Goal: Task Accomplishment & Management: Complete application form

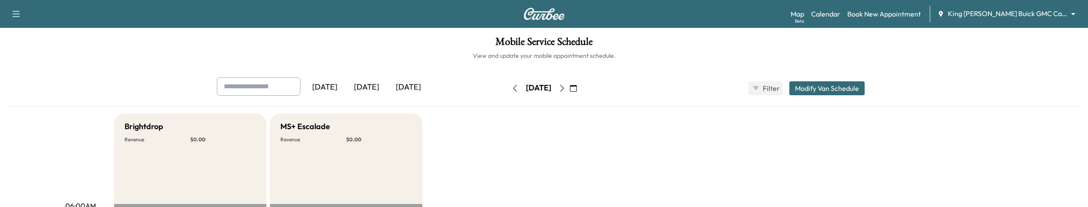
click at [1047, 10] on body "Support Log Out Map Beta Calendar Book New Appointment King [PERSON_NAME] Buick…" at bounding box center [544, 103] width 1088 height 207
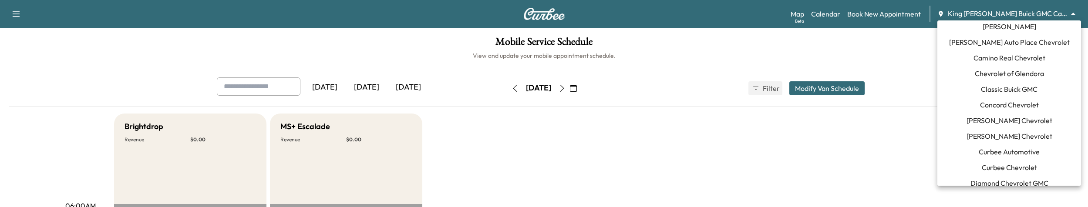
scroll to position [84, 0]
click at [999, 162] on span "Curbee Chevrolet" at bounding box center [1009, 167] width 55 height 10
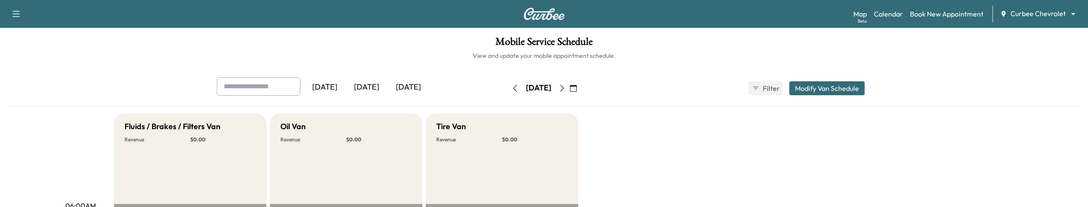
click at [512, 87] on icon "button" at bounding box center [515, 88] width 7 height 7
click at [508, 87] on button "button" at bounding box center [515, 88] width 15 height 14
click at [321, 85] on div "[DATE]" at bounding box center [325, 87] width 42 height 20
click at [512, 86] on icon "button" at bounding box center [515, 88] width 7 height 7
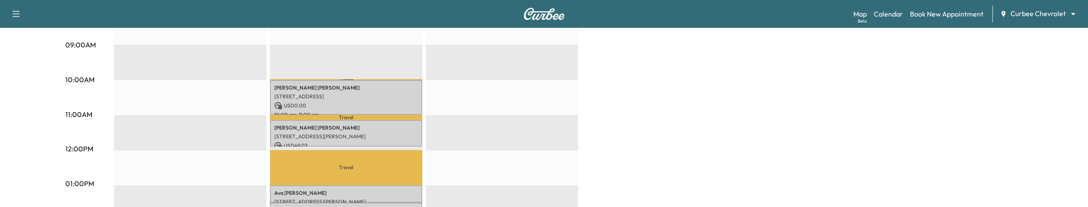
scroll to position [251, 0]
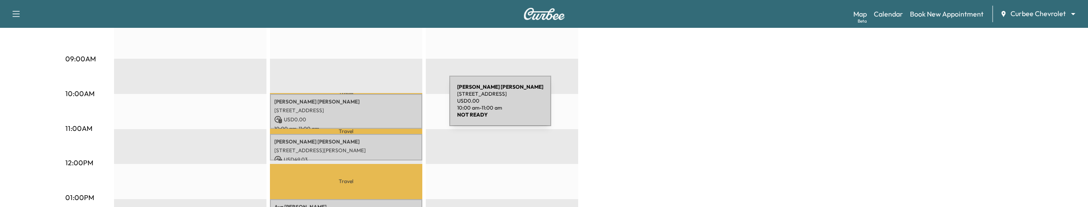
click at [384, 106] on div "Chris Mudd 7706 Querida Ln, Dallas, TX 75248, USA USD 0.00 10:00 am - 11:00 am" at bounding box center [346, 111] width 152 height 35
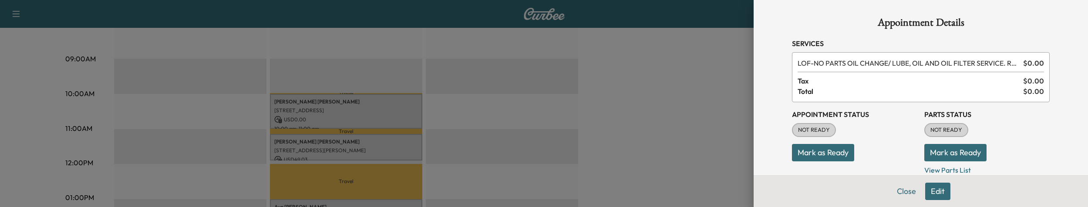
click at [744, 109] on div at bounding box center [544, 103] width 1088 height 207
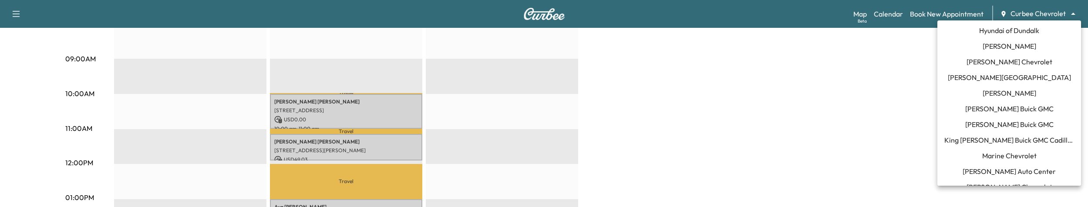
scroll to position [457, 0]
click at [997, 135] on span "King [PERSON_NAME] Buick GMC Cadillac" at bounding box center [1009, 139] width 130 height 10
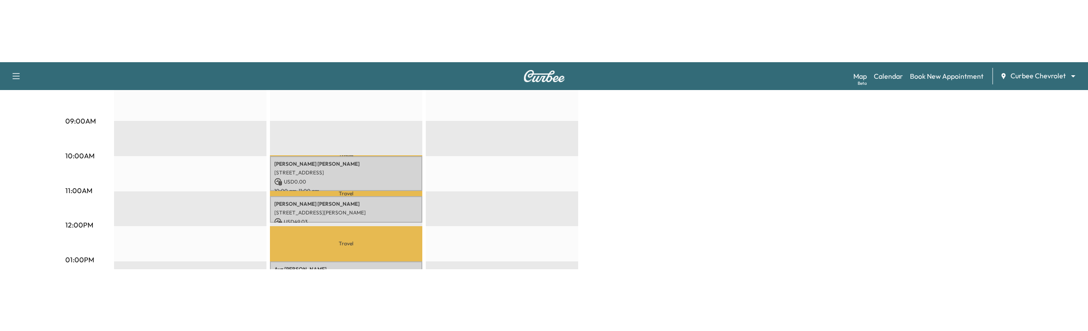
scroll to position [0, 0]
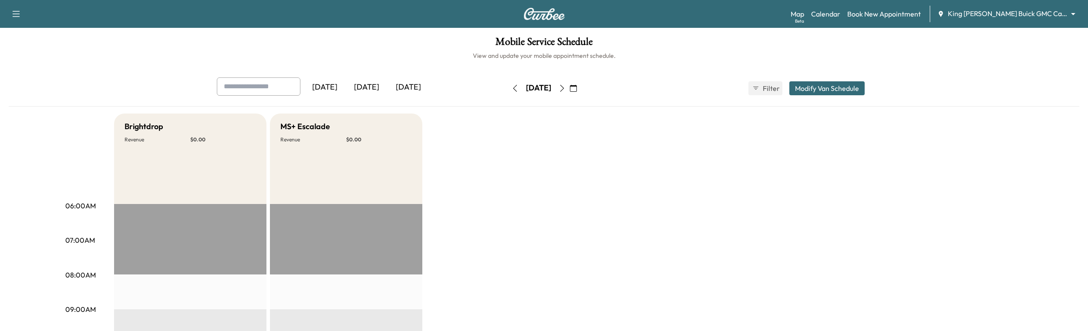
click at [566, 88] on icon "button" at bounding box center [562, 88] width 7 height 7
click at [566, 90] on icon "button" at bounding box center [562, 88] width 7 height 7
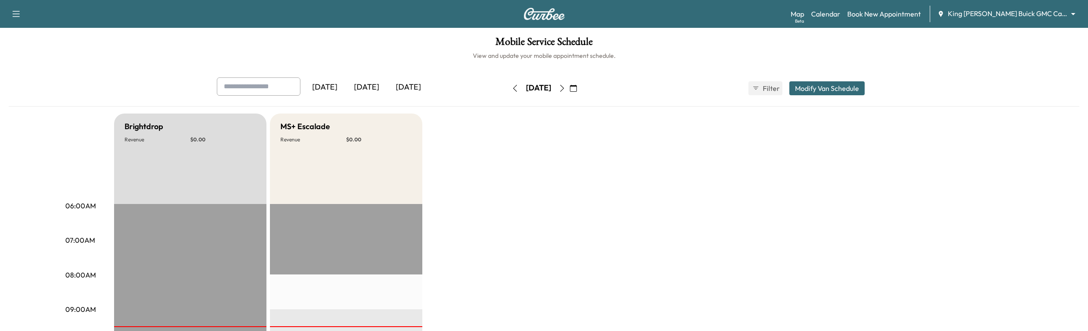
click at [364, 84] on div "[DATE]" at bounding box center [367, 87] width 42 height 20
click at [577, 87] on icon "button" at bounding box center [573, 88] width 7 height 7
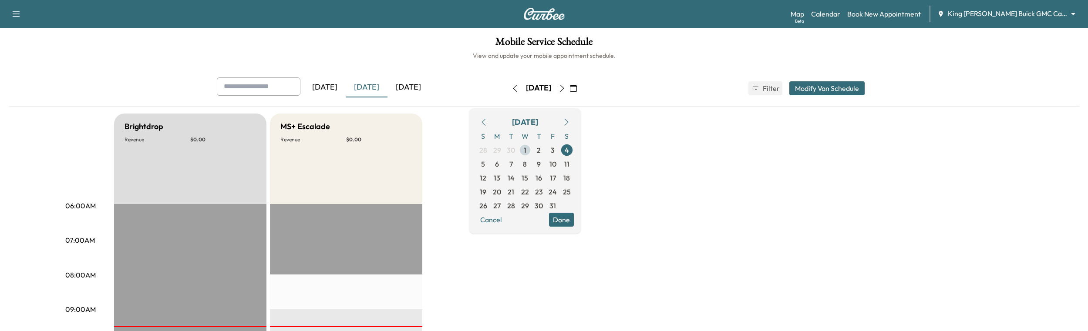
click at [532, 146] on span "1" at bounding box center [525, 150] width 14 height 14
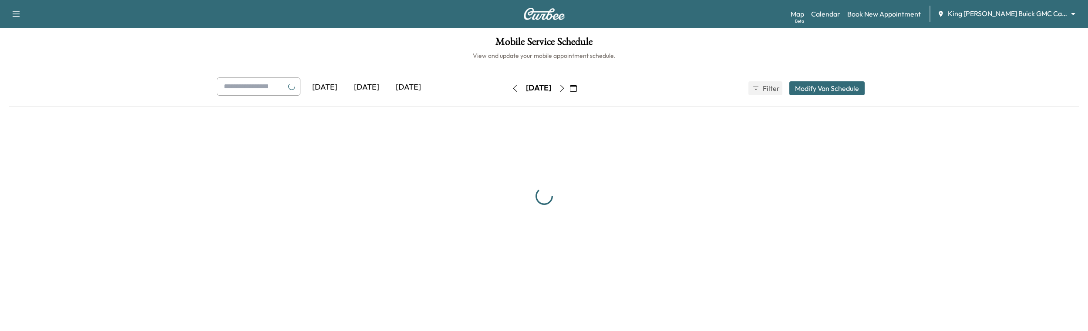
click at [566, 88] on icon "button" at bounding box center [562, 88] width 7 height 7
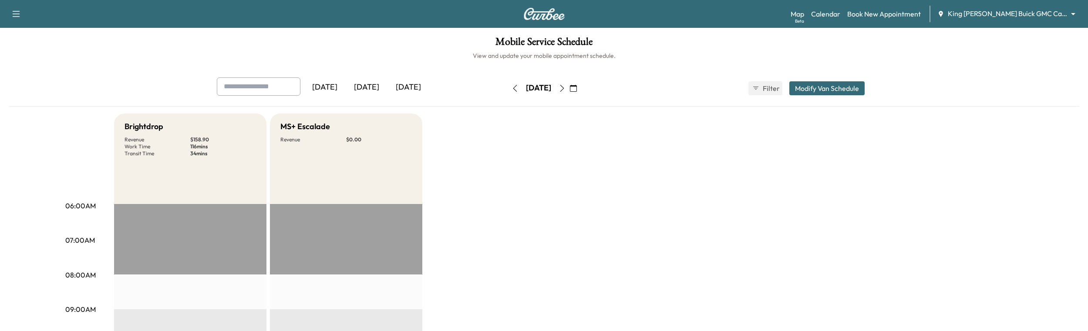
click at [512, 88] on icon "button" at bounding box center [515, 88] width 7 height 7
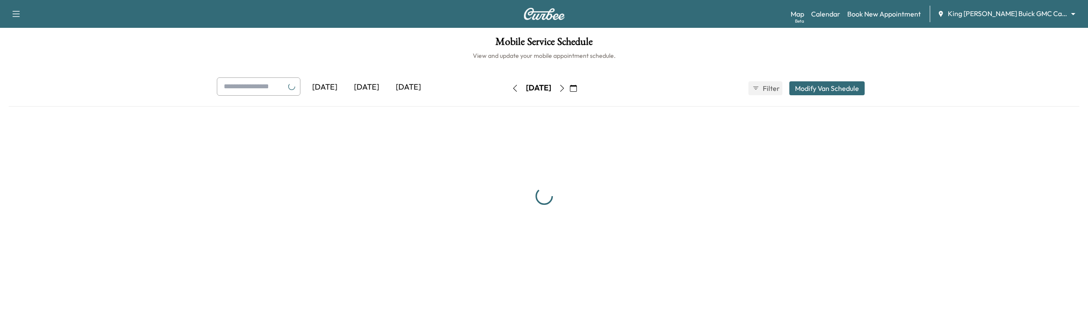
click at [512, 88] on icon "button" at bounding box center [515, 88] width 7 height 7
click at [370, 85] on div "[DATE]" at bounding box center [367, 87] width 42 height 20
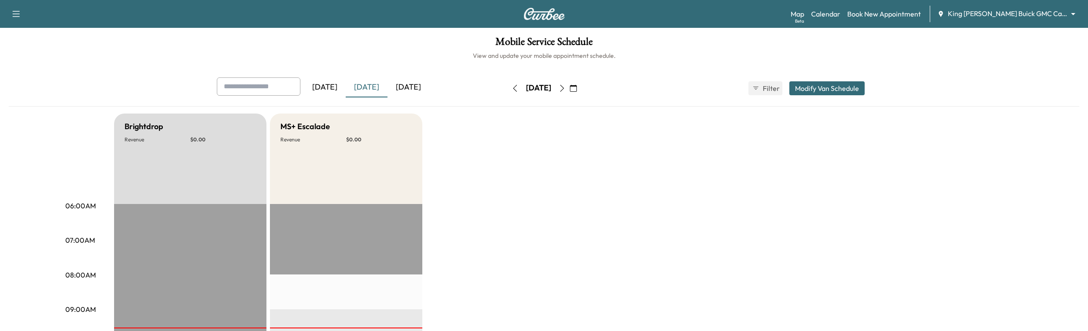
click at [329, 89] on div "[DATE]" at bounding box center [325, 87] width 42 height 20
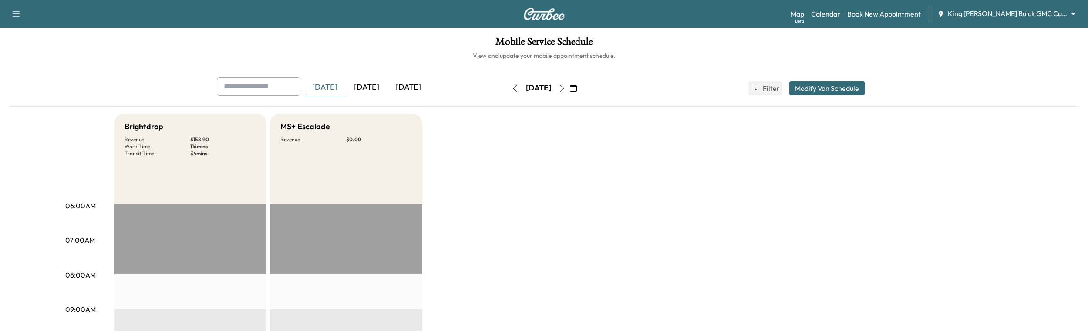
click at [512, 91] on icon "button" at bounding box center [515, 88] width 7 height 7
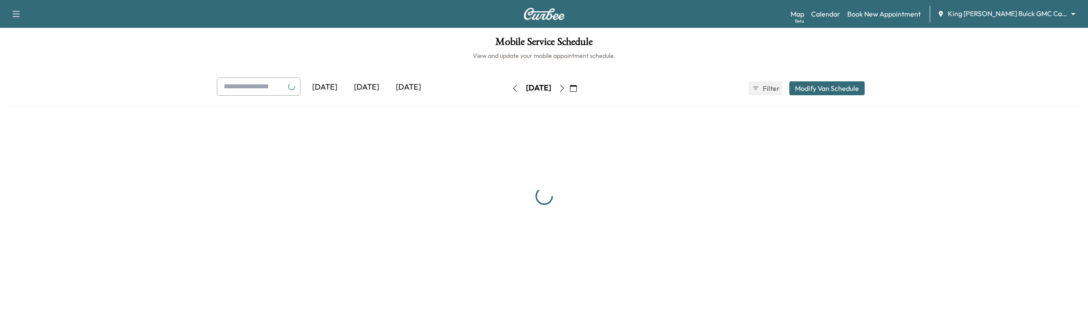
click at [691, 257] on div at bounding box center [544, 197] width 1071 height 166
click at [982, 11] on body "Support Log Out Map Beta Calendar Book New Appointment King O'Rourke Buick GMC …" at bounding box center [544, 165] width 1088 height 331
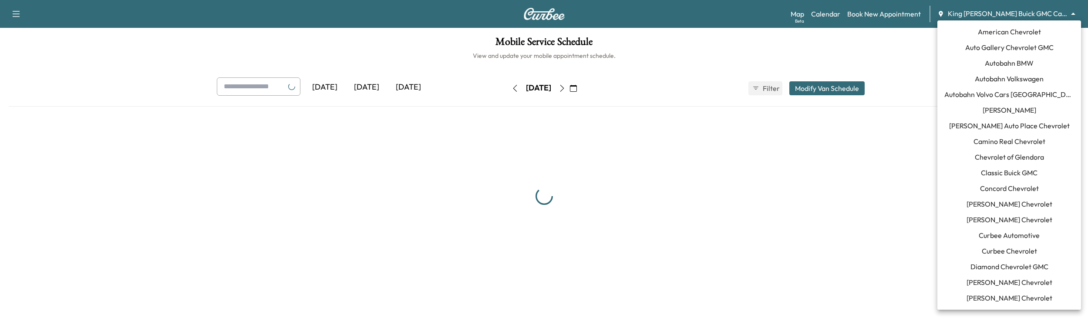
scroll to position [431, 0]
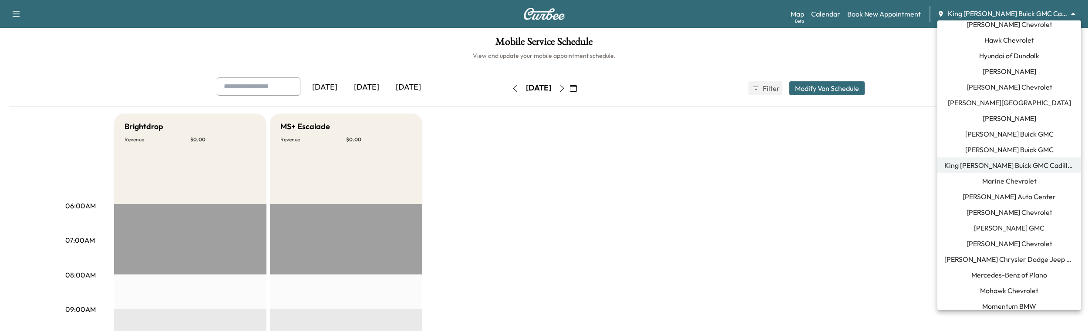
click at [1015, 277] on span "Mercedes-Benz of Plano" at bounding box center [1009, 275] width 76 height 10
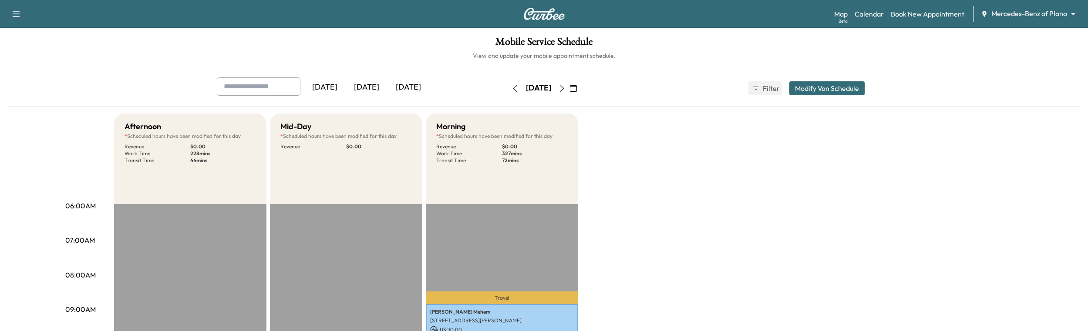
click at [512, 91] on icon "button" at bounding box center [515, 88] width 7 height 7
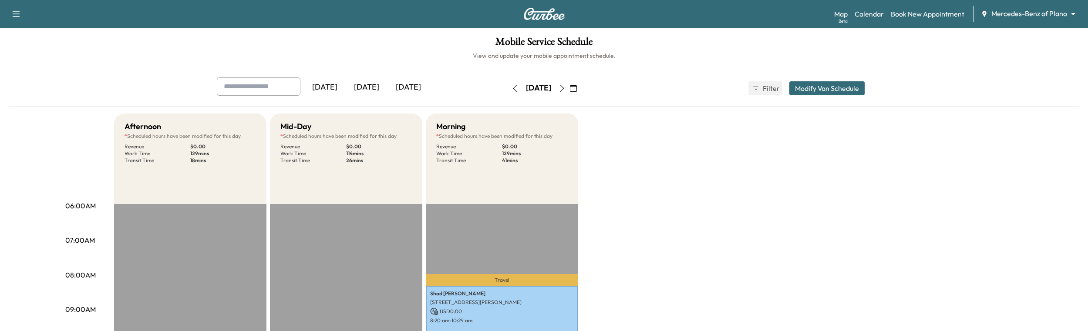
click at [508, 91] on button "button" at bounding box center [515, 88] width 15 height 14
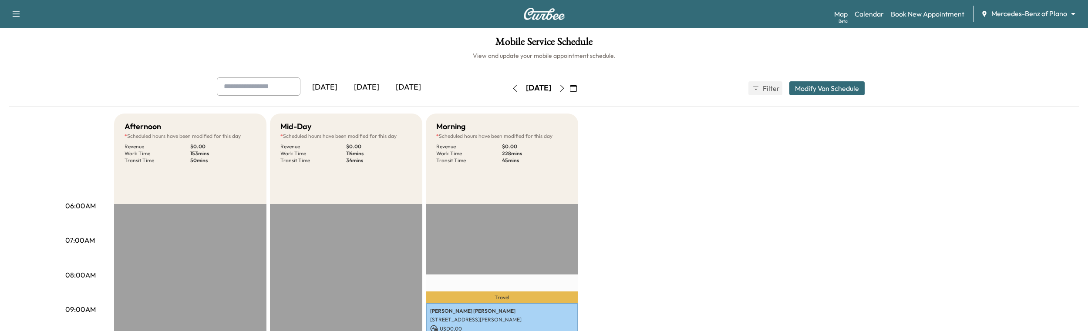
click at [508, 91] on button "button" at bounding box center [515, 88] width 15 height 14
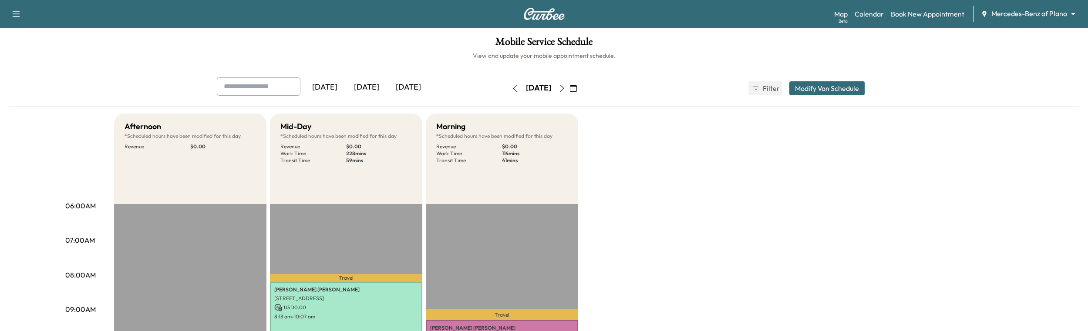
click at [512, 91] on icon "button" at bounding box center [515, 88] width 7 height 7
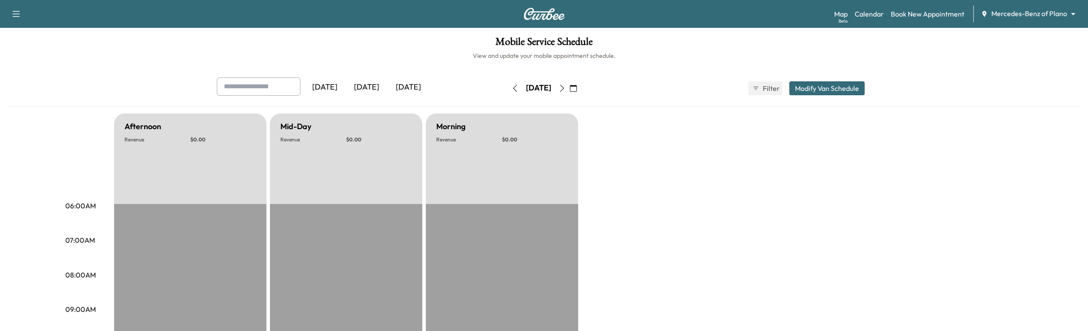
click at [1014, 20] on div "Map Beta Calendar Book New Appointment Mercedes-Benz of Plano ******** ​" at bounding box center [957, 14] width 247 height 17
click at [1014, 16] on body "Support Log Out Map Beta Calendar Book New Appointment Mercedes-Benz of Plano *…" at bounding box center [544, 165] width 1088 height 331
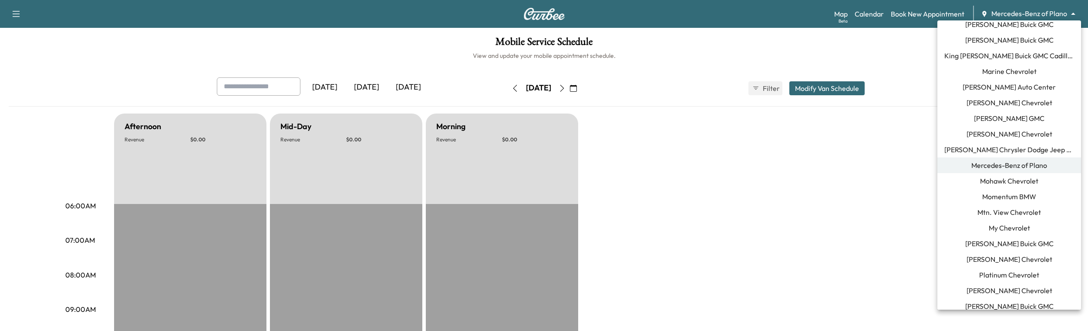
scroll to position [862, 0]
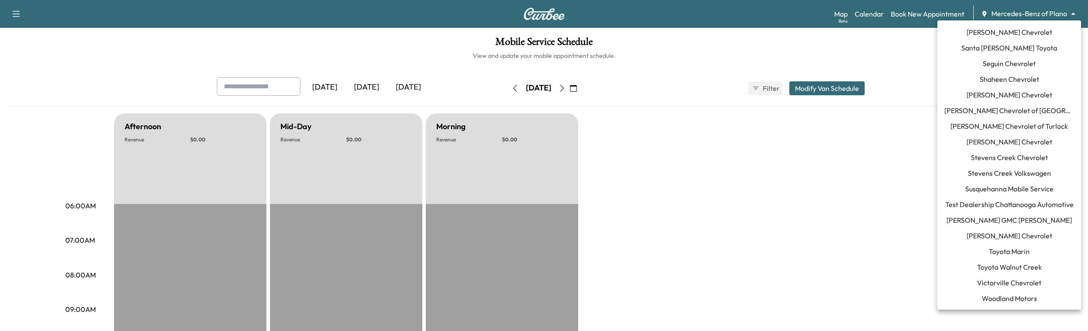
click at [1011, 239] on span "Tom Gill Chevrolet" at bounding box center [1009, 236] width 86 height 10
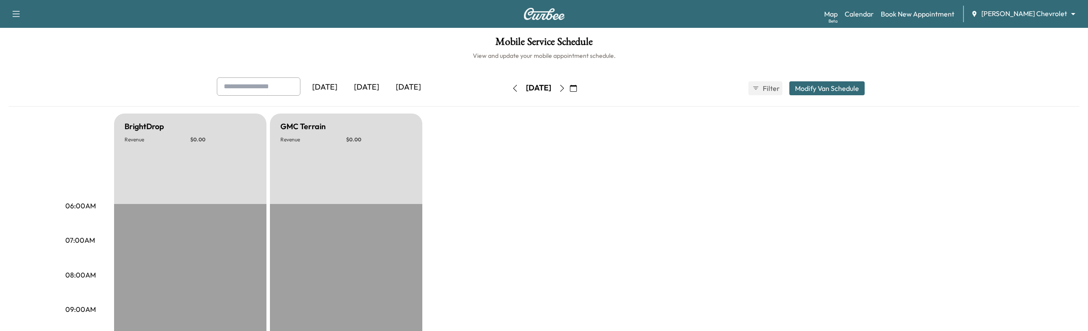
click at [367, 87] on div "[DATE]" at bounding box center [367, 87] width 42 height 20
click at [512, 91] on icon "button" at bounding box center [515, 88] width 7 height 7
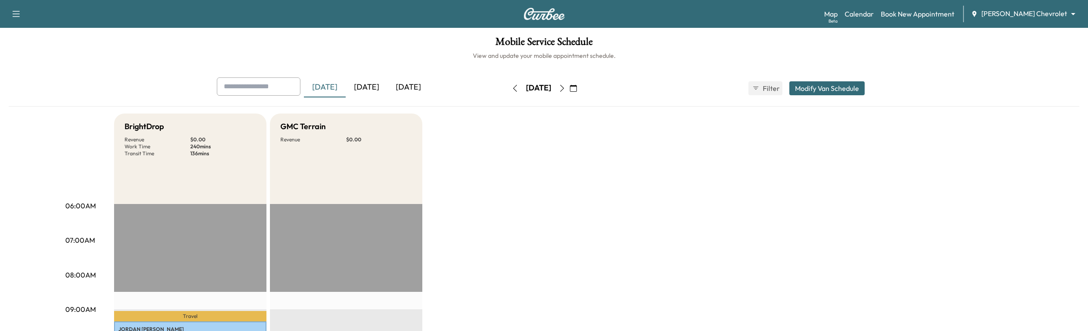
click at [512, 88] on icon "button" at bounding box center [515, 88] width 7 height 7
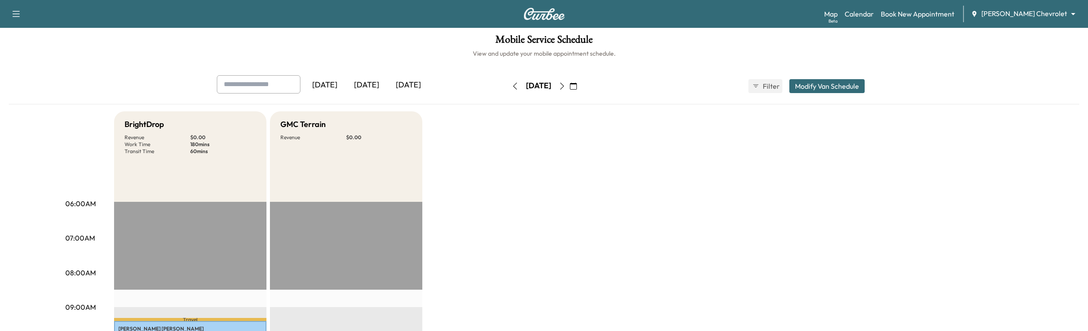
scroll to position [3, 0]
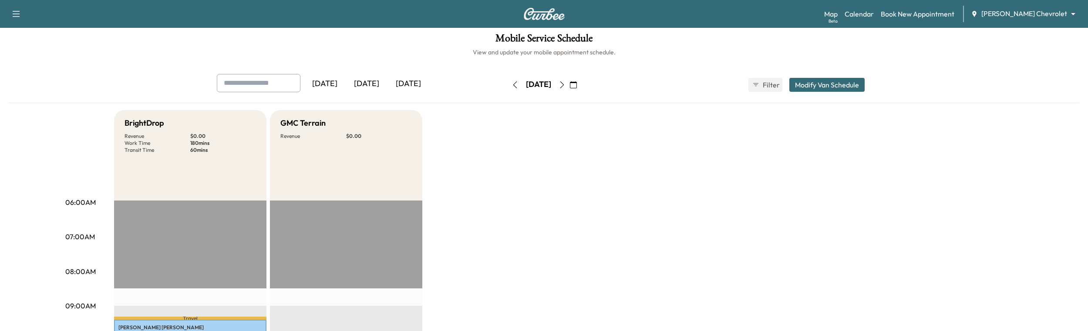
click at [512, 88] on icon "button" at bounding box center [515, 84] width 7 height 7
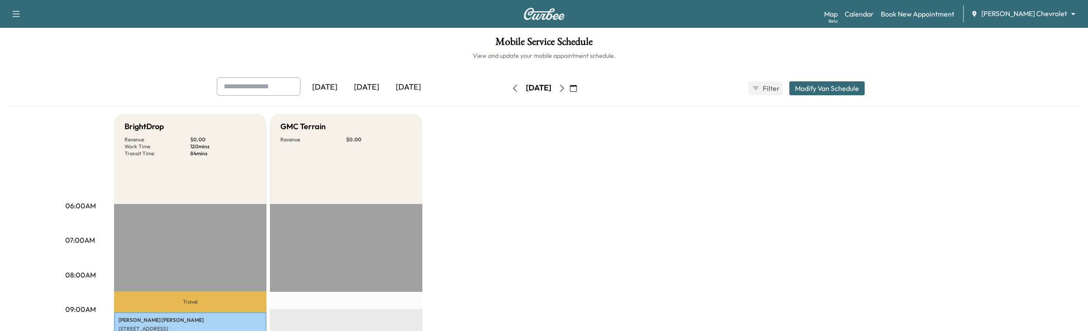
click at [513, 88] on icon "button" at bounding box center [515, 88] width 4 height 7
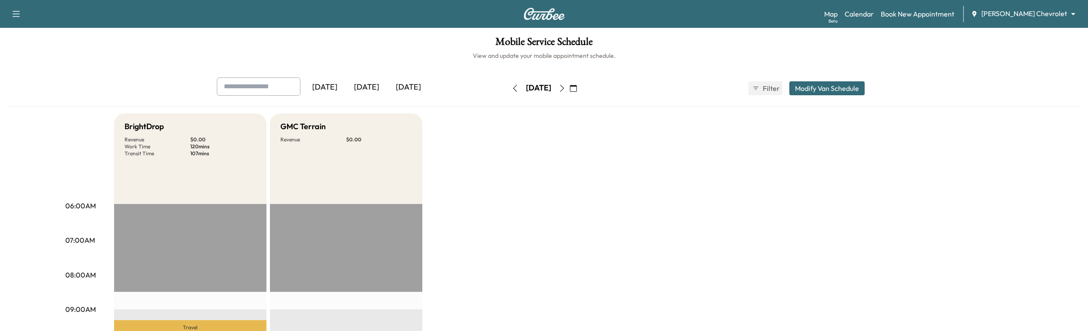
click at [1051, 25] on div "Support Log Out Map Beta Calendar Book New Appointment Tom Gill Chevrolet *****…" at bounding box center [544, 14] width 1088 height 28
click at [1047, 14] on body "Support Log Out Map Beta Calendar Book New Appointment Tom Gill Chevrolet *****…" at bounding box center [544, 165] width 1088 height 331
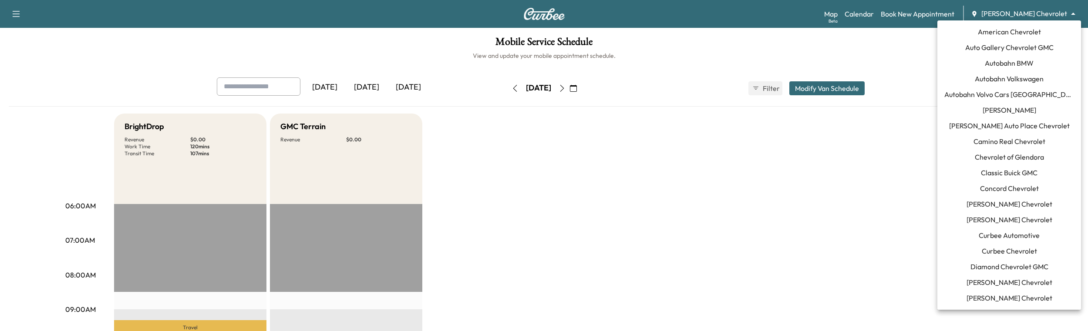
scroll to position [862, 0]
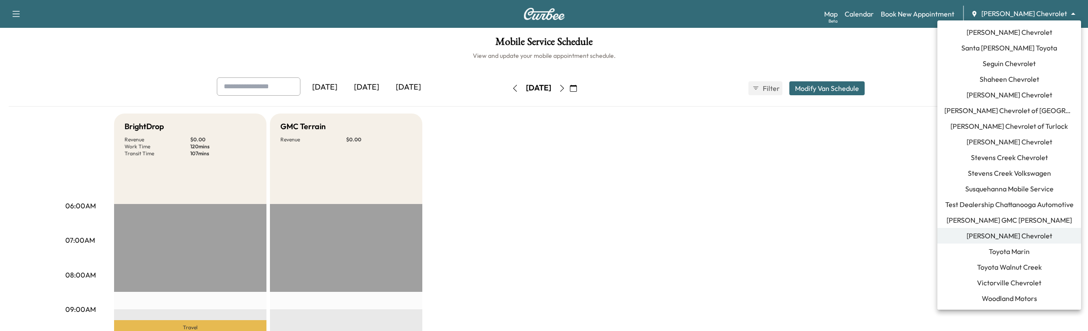
click at [1011, 215] on span "Todd Wenzel Buick GMC Davison" at bounding box center [1008, 220] width 125 height 10
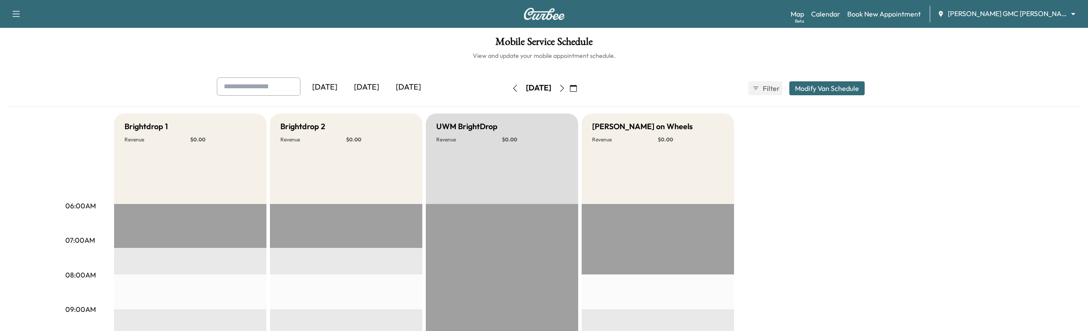
click at [380, 84] on div "[DATE]" at bounding box center [367, 87] width 42 height 20
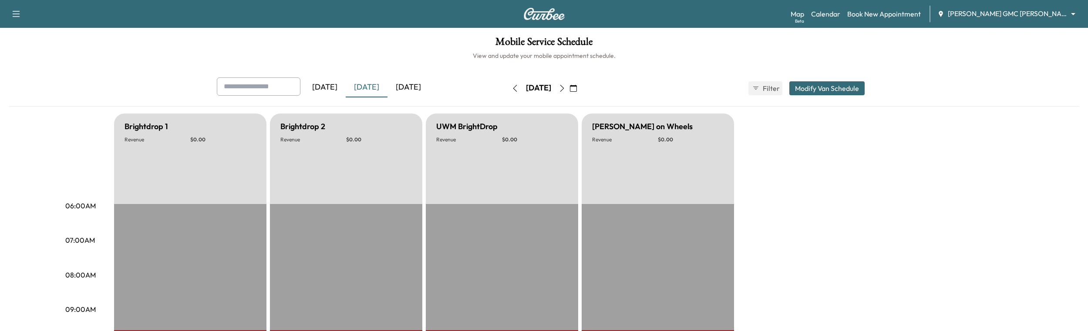
click at [333, 88] on div "[DATE]" at bounding box center [325, 87] width 42 height 20
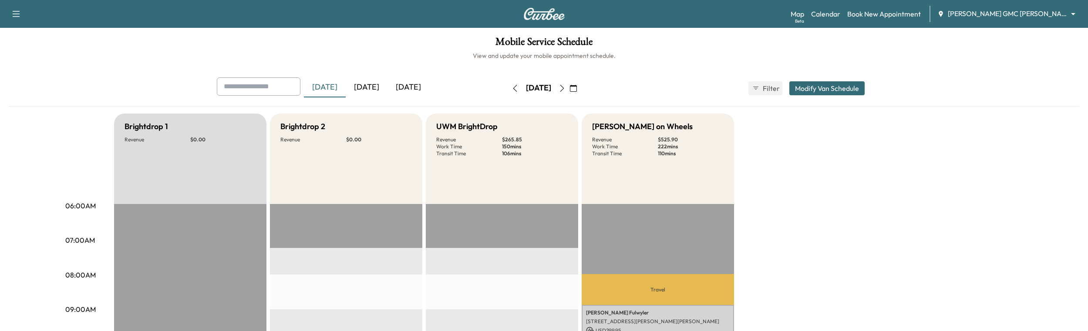
click at [990, 14] on body "Support Log Out Map Beta Calendar Book New Appointment Todd Wenzel Buick GMC Da…" at bounding box center [544, 165] width 1088 height 331
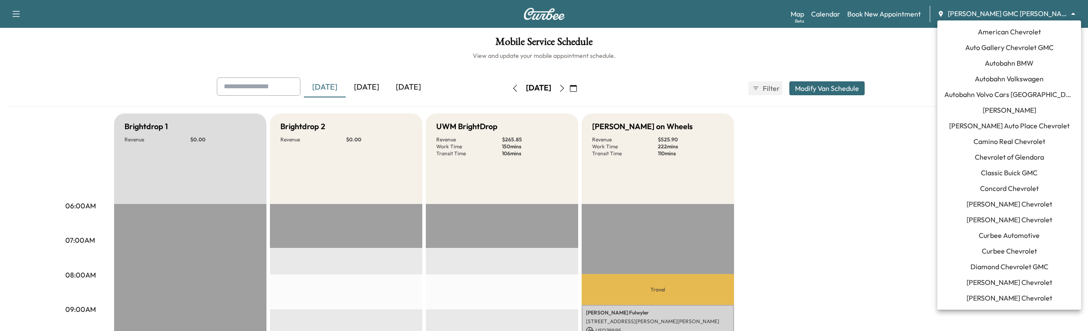
scroll to position [862, 0]
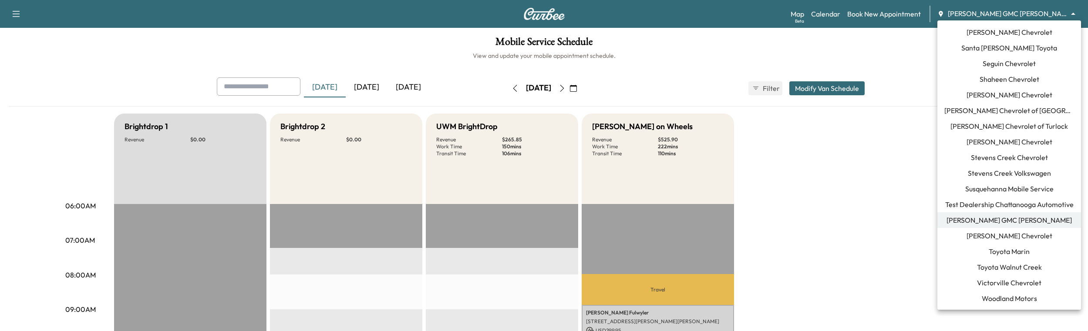
click at [894, 177] on div at bounding box center [544, 165] width 1088 height 331
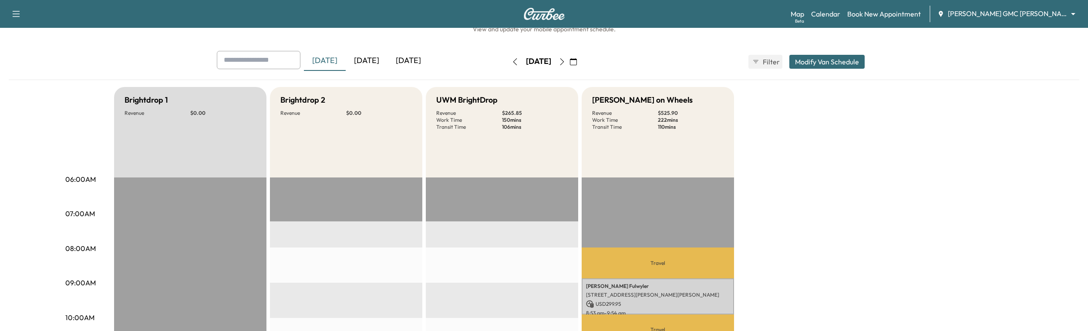
scroll to position [0, 0]
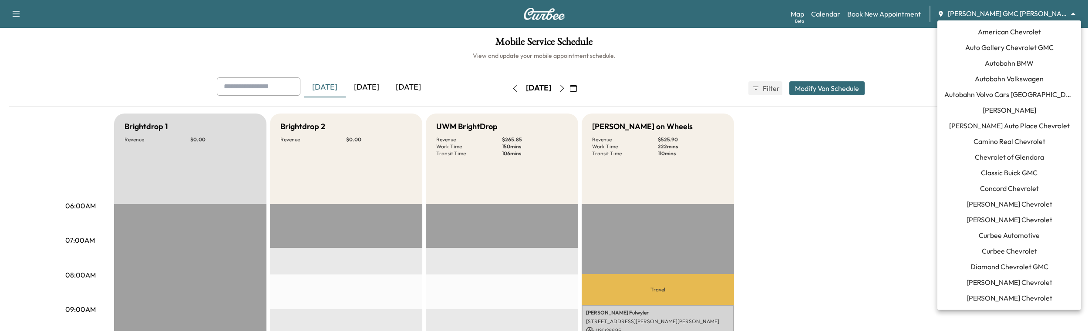
click at [1032, 13] on body "Support Log Out Map Beta Calendar Book New Appointment Todd Wenzel Buick GMC Da…" at bounding box center [544, 165] width 1088 height 331
click at [1013, 67] on span "Autobahn BMW" at bounding box center [1009, 63] width 49 height 10
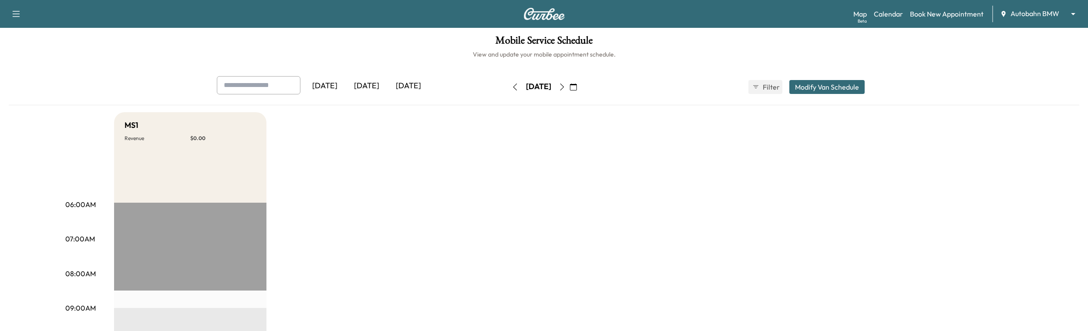
scroll to position [2, 0]
click at [508, 89] on button "button" at bounding box center [515, 87] width 15 height 14
click at [508, 90] on button "button" at bounding box center [515, 88] width 15 height 14
click at [513, 90] on icon "button" at bounding box center [515, 88] width 4 height 7
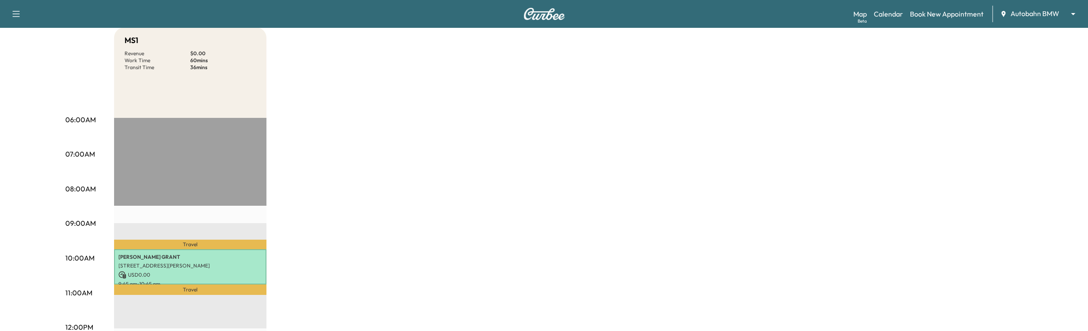
scroll to position [86, 0]
click at [1025, 13] on body "Support Log Out Map Beta Calendar Book New Appointment Autobahn BMW ******** ​ …" at bounding box center [544, 79] width 1088 height 331
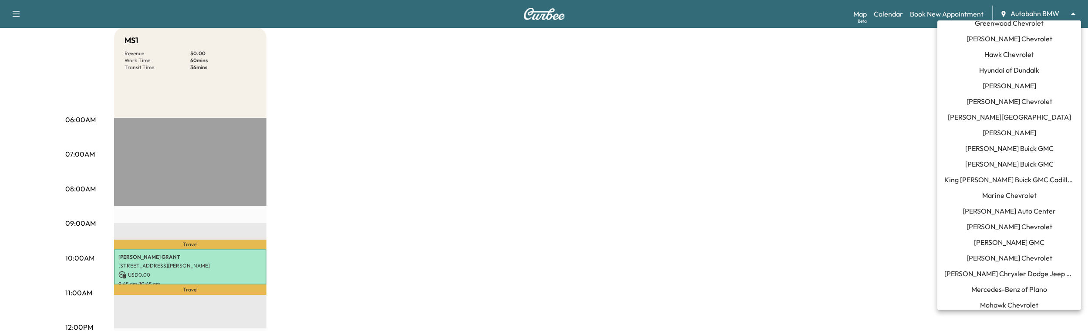
scroll to position [417, 0]
click at [996, 179] on span "King [PERSON_NAME] Buick GMC Cadillac" at bounding box center [1009, 179] width 130 height 10
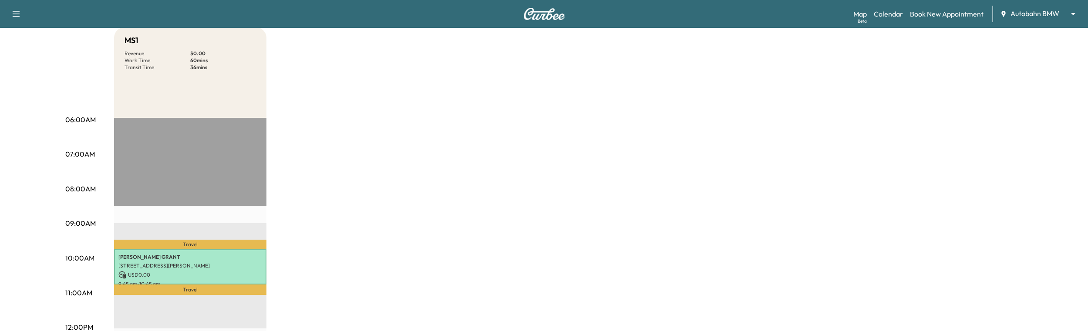
scroll to position [0, 0]
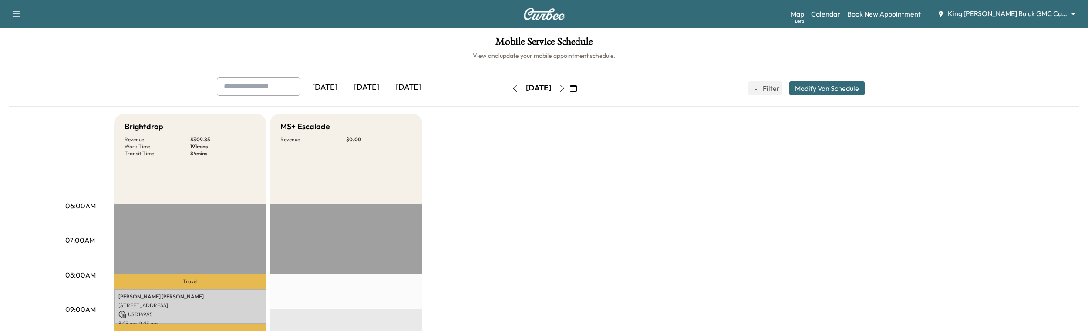
click at [330, 89] on div "[DATE]" at bounding box center [325, 87] width 42 height 20
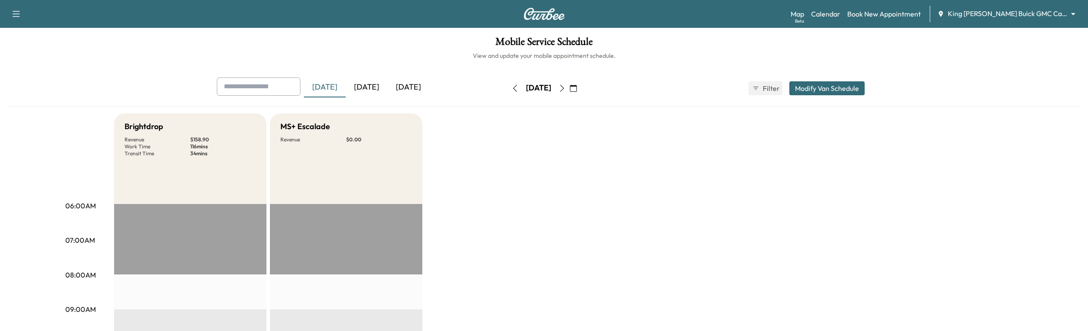
click at [512, 91] on icon "button" at bounding box center [515, 88] width 7 height 7
click at [512, 90] on icon "button" at bounding box center [515, 88] width 7 height 7
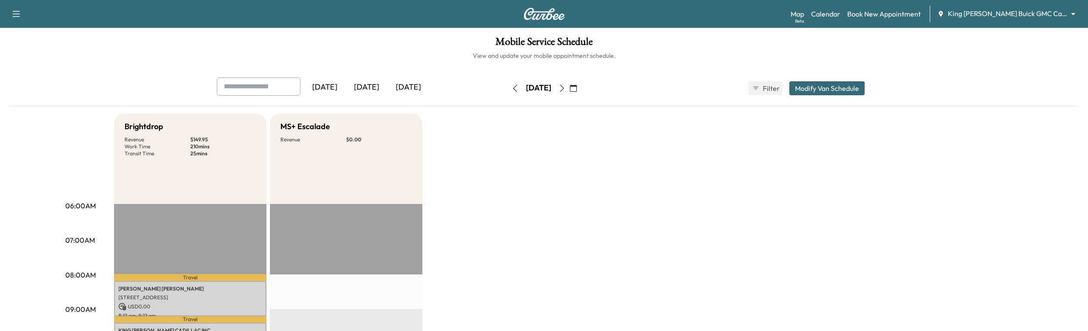
click at [508, 89] on button "button" at bounding box center [515, 88] width 15 height 14
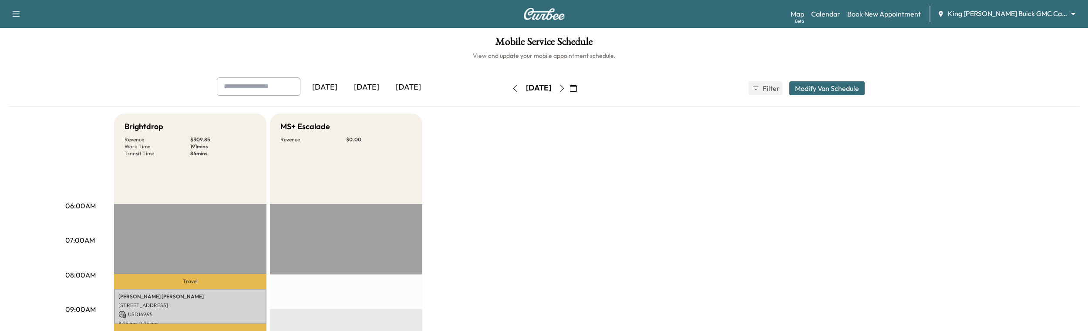
click at [512, 88] on icon "button" at bounding box center [515, 88] width 7 height 7
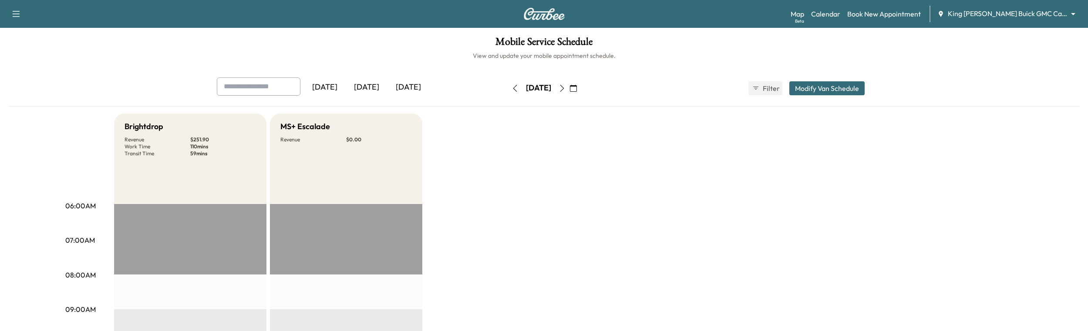
click at [512, 86] on icon "button" at bounding box center [515, 88] width 7 height 7
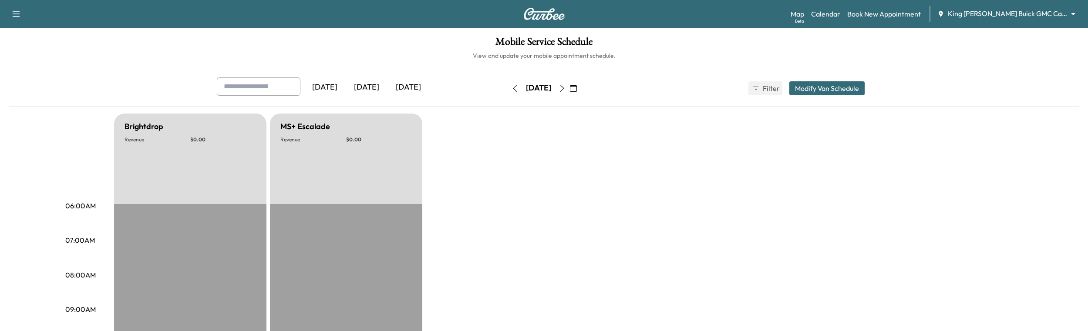
click at [566, 88] on icon "button" at bounding box center [562, 88] width 7 height 7
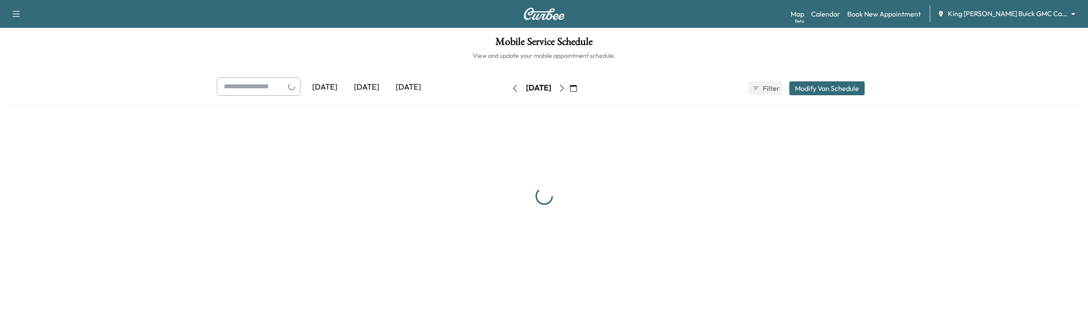
click at [566, 88] on icon "button" at bounding box center [562, 88] width 7 height 7
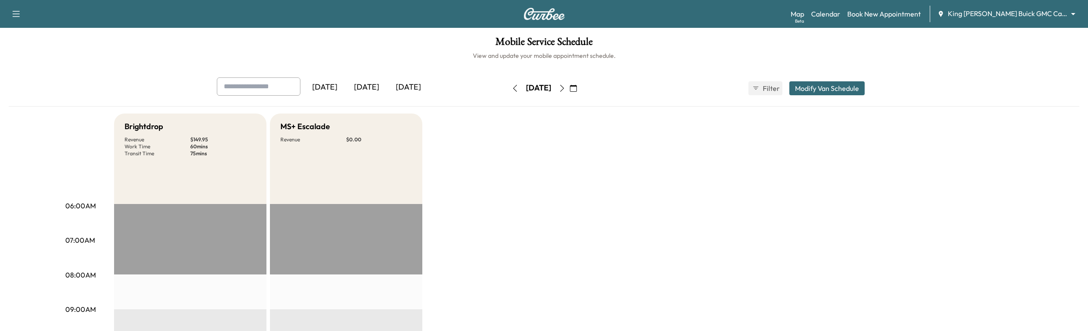
click at [566, 89] on icon "button" at bounding box center [562, 88] width 7 height 7
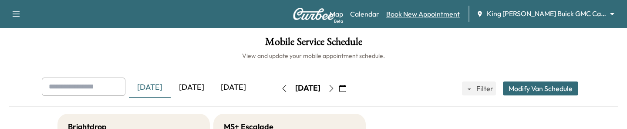
click at [430, 15] on link "Book New Appointment" at bounding box center [423, 14] width 74 height 10
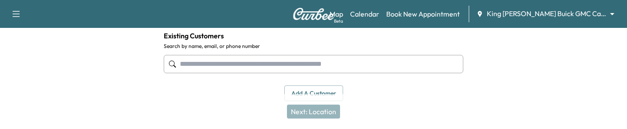
scroll to position [77, 0]
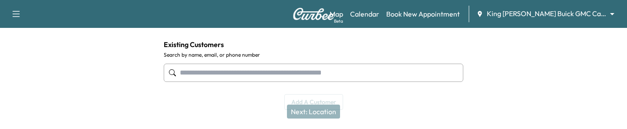
click at [428, 20] on div "Map Beta Calendar Book New Appointment King [PERSON_NAME] Buick GMC Cadillac **…" at bounding box center [475, 14] width 290 height 17
click at [428, 16] on link "Book New Appointment" at bounding box center [423, 14] width 74 height 10
click at [372, 65] on input "text" at bounding box center [314, 73] width 300 height 18
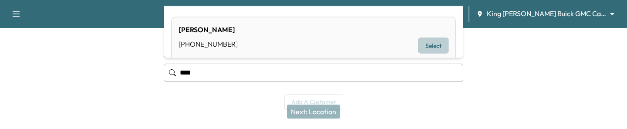
click at [420, 46] on button "Select" at bounding box center [433, 45] width 30 height 16
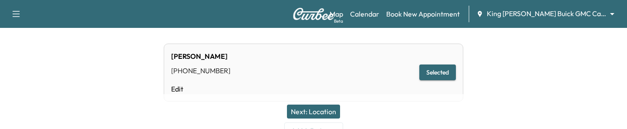
scroll to position [143, 0]
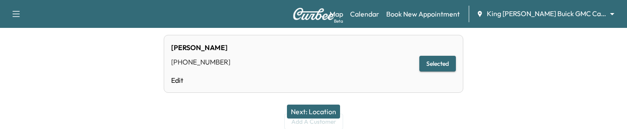
type input "**********"
click at [324, 110] on button "Next: Location" at bounding box center [313, 111] width 53 height 14
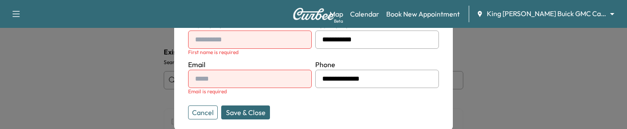
scroll to position [63, 0]
click at [192, 118] on button "Cancel" at bounding box center [203, 112] width 30 height 14
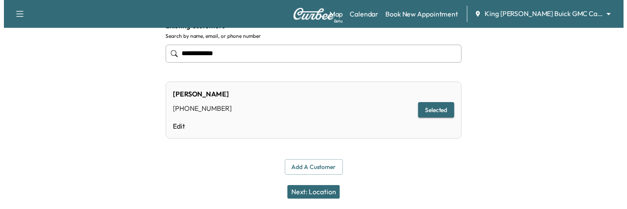
scroll to position [98, 0]
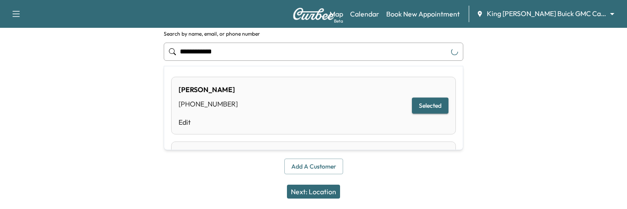
click at [193, 52] on input "**********" at bounding box center [314, 52] width 300 height 18
paste input "**********"
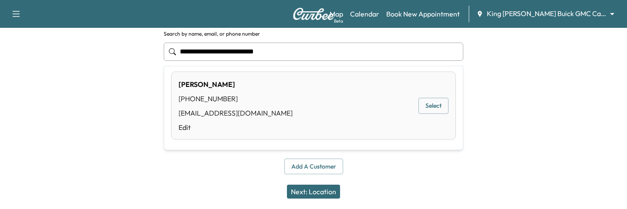
scroll to position [0, 0]
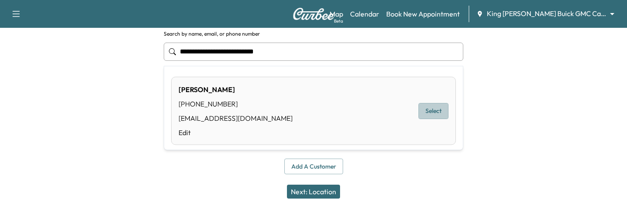
click at [429, 106] on button "Select" at bounding box center [433, 111] width 30 height 16
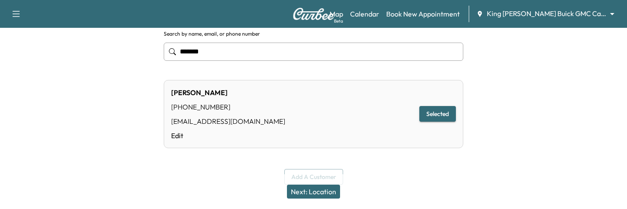
type input "******"
click at [305, 190] on button "Next: Location" at bounding box center [313, 192] width 53 height 14
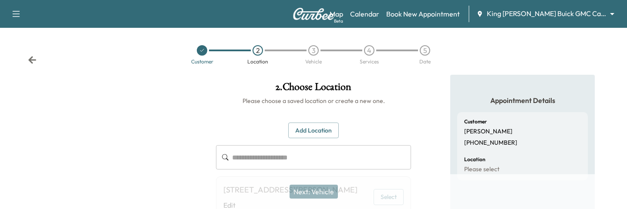
click at [32, 61] on icon at bounding box center [32, 60] width 9 height 9
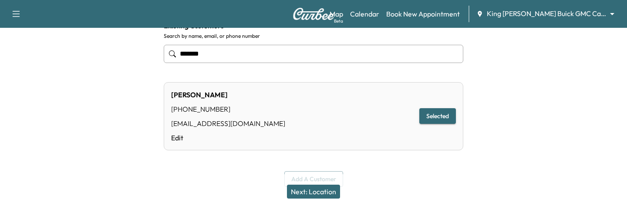
scroll to position [108, 0]
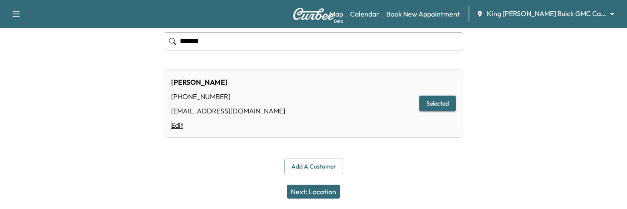
click at [186, 126] on link "Edit" at bounding box center [228, 125] width 114 height 10
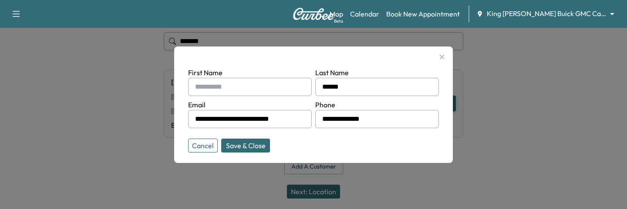
click at [213, 86] on input "text" at bounding box center [250, 87] width 124 height 18
click at [223, 86] on input "text" at bounding box center [250, 87] width 124 height 18
click at [105, 82] on div at bounding box center [313, 104] width 627 height 209
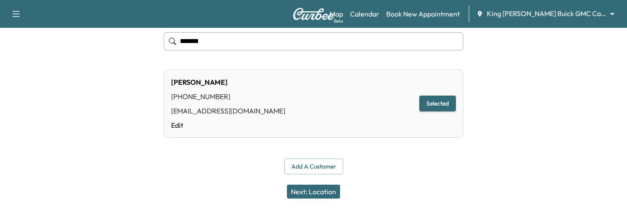
click at [317, 193] on button "Next: Location" at bounding box center [313, 192] width 53 height 14
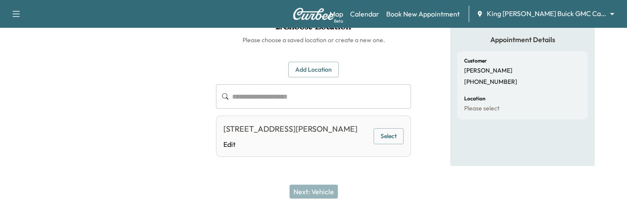
scroll to position [73, 0]
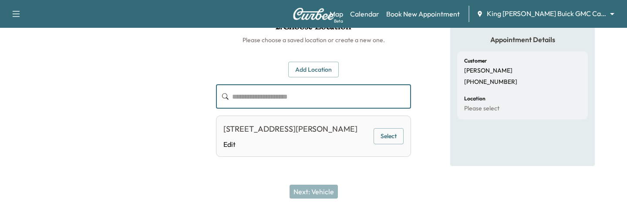
click at [257, 93] on input "text" at bounding box center [321, 96] width 179 height 24
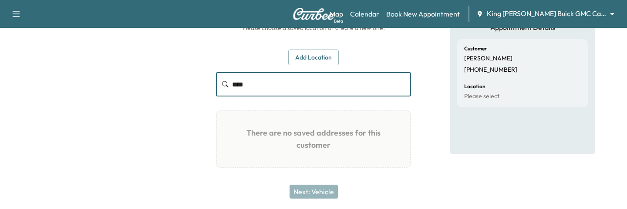
scroll to position [0, 0]
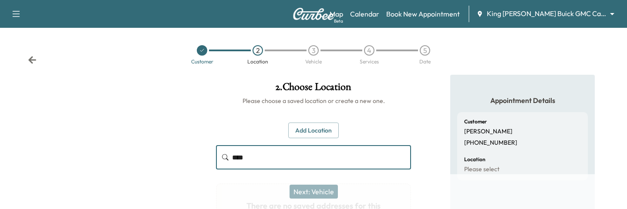
type input "****"
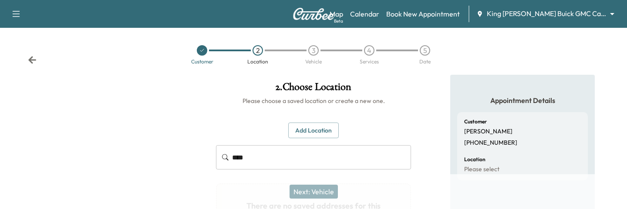
click at [201, 63] on div "Customer" at bounding box center [202, 61] width 22 height 5
click at [201, 54] on div at bounding box center [202, 50] width 10 height 10
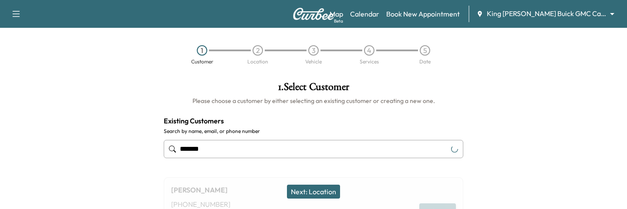
click at [198, 138] on div "******" at bounding box center [314, 149] width 300 height 29
click at [198, 145] on input "******" at bounding box center [314, 149] width 300 height 18
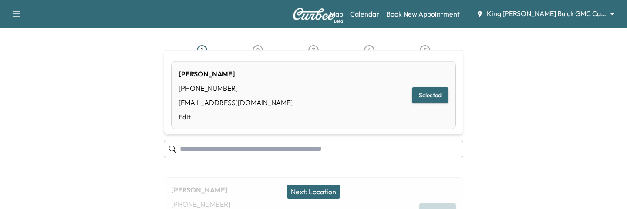
type input "*"
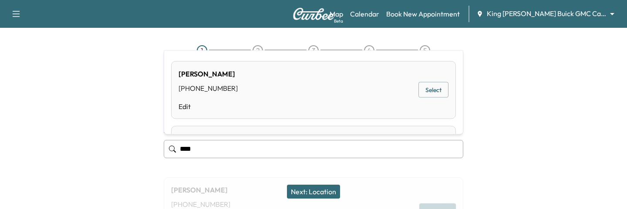
click at [433, 90] on button "Select" at bounding box center [433, 90] width 30 height 16
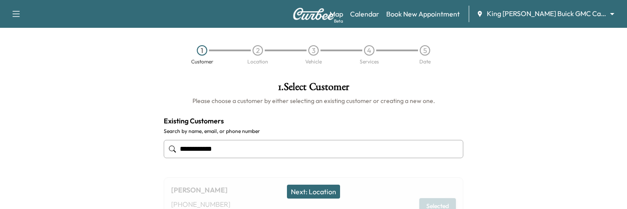
type input "**********"
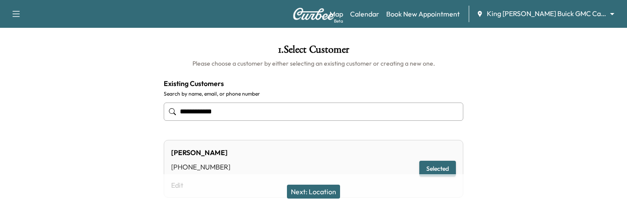
scroll to position [51, 0]
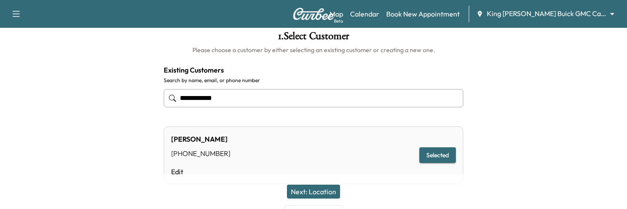
click at [305, 186] on button "Next: Location" at bounding box center [313, 192] width 53 height 14
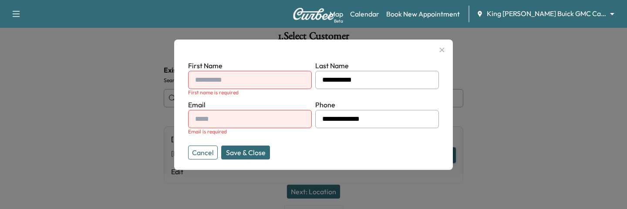
click at [201, 158] on button "Cancel" at bounding box center [203, 153] width 30 height 14
